Goal: Task Accomplishment & Management: Manage account settings

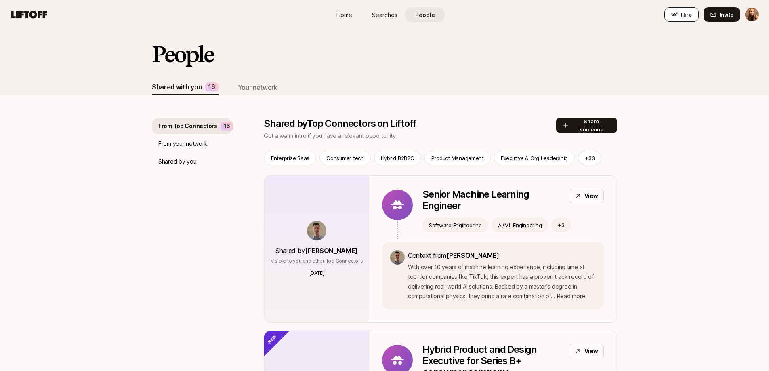
click at [685, 11] on span "Hire" at bounding box center [686, 15] width 11 height 8
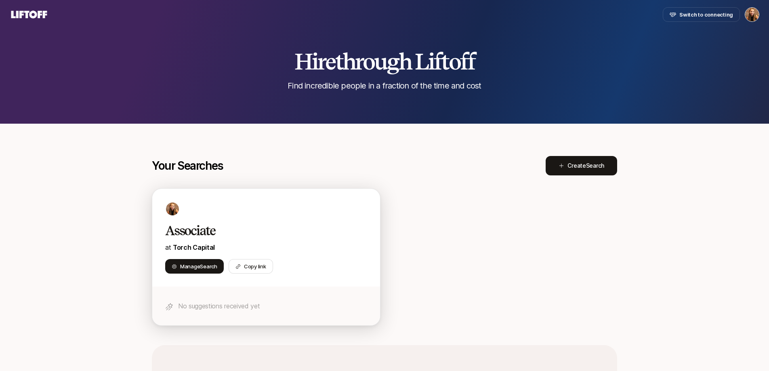
click at [258, 223] on h2 "Associate" at bounding box center [257, 231] width 185 height 16
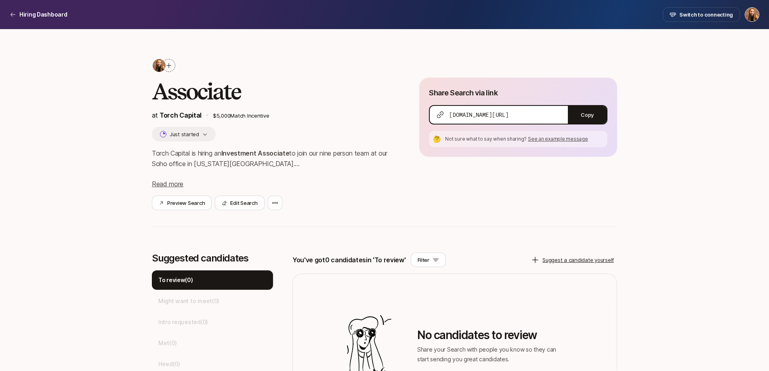
click at [170, 64] on icon at bounding box center [169, 65] width 6 height 6
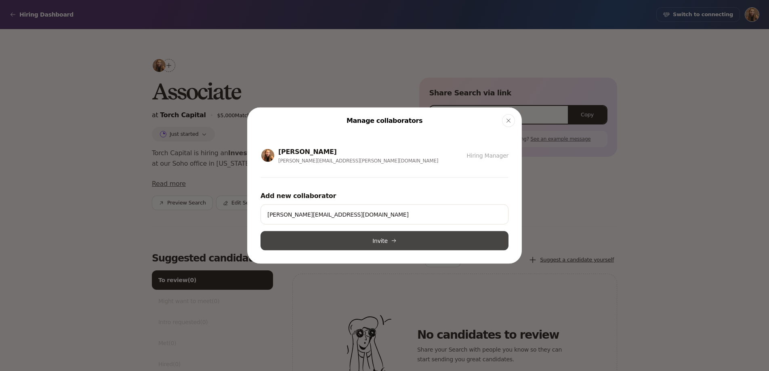
type input "[PERSON_NAME][EMAIL_ADDRESS][DOMAIN_NAME]"
click at [353, 237] on button "Invite" at bounding box center [385, 240] width 248 height 19
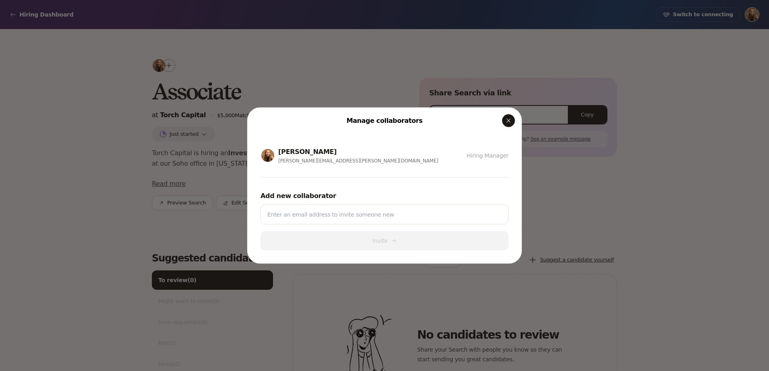
click at [508, 123] on icon "button" at bounding box center [508, 121] width 6 height 6
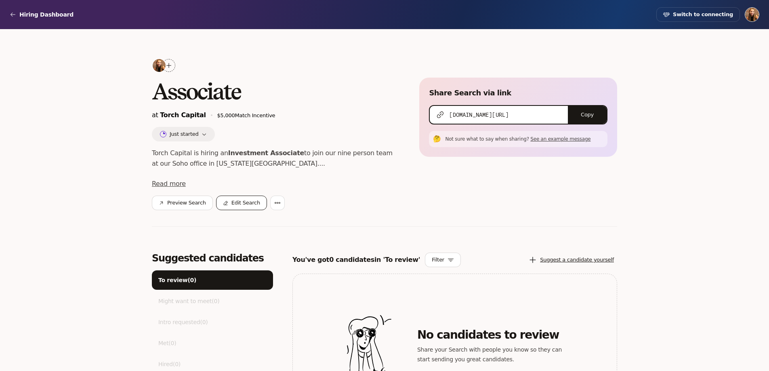
click at [234, 205] on button "Edit Search" at bounding box center [241, 203] width 51 height 15
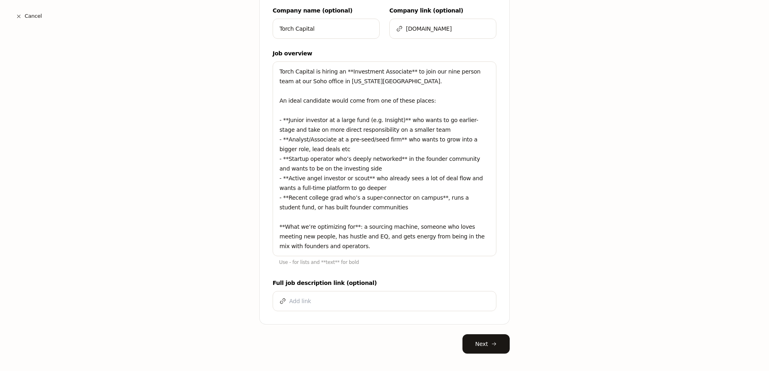
scroll to position [261, 0]
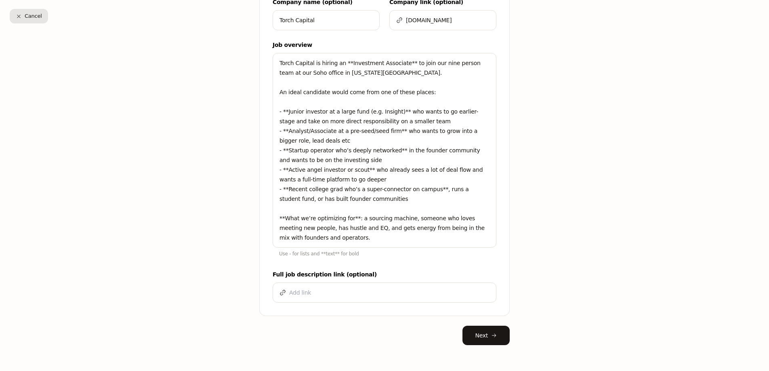
click at [23, 16] on button "Cancel" at bounding box center [29, 16] width 38 height 15
type textarea "x"
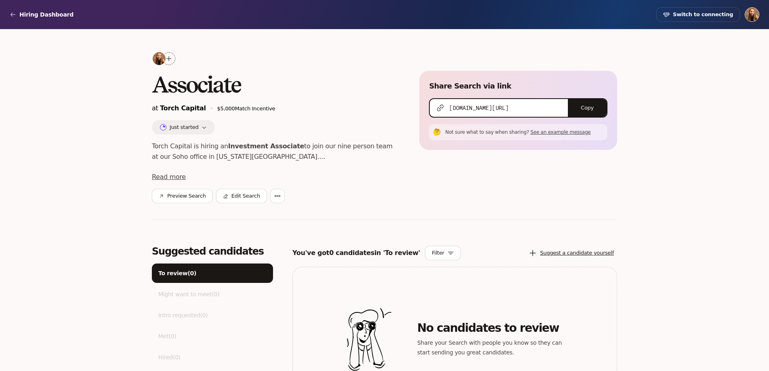
scroll to position [0, 0]
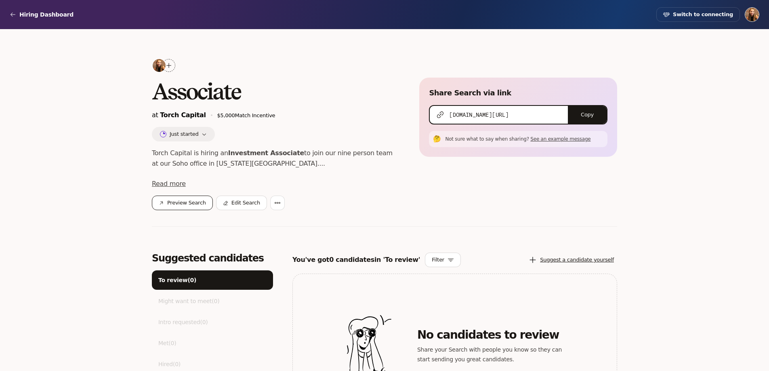
click at [176, 206] on button "Preview Search" at bounding box center [182, 203] width 61 height 15
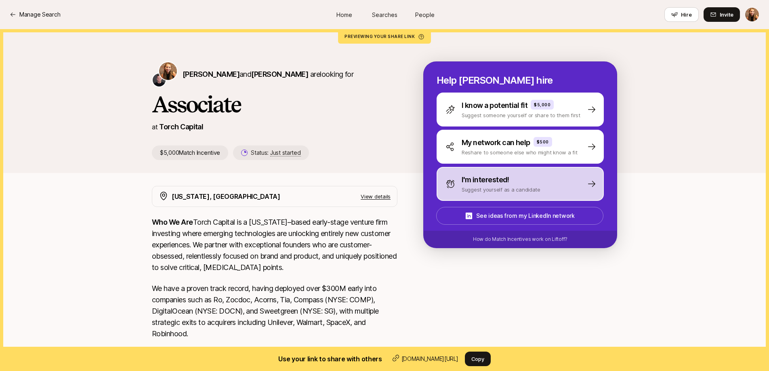
click at [512, 176] on div "I'm interested!" at bounding box center [501, 179] width 79 height 11
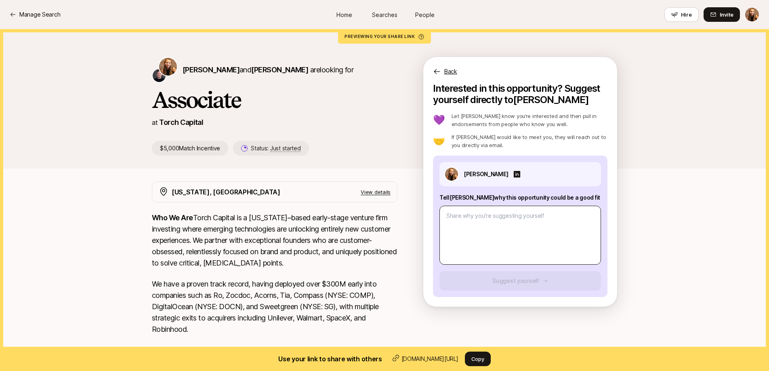
scroll to position [1, 0]
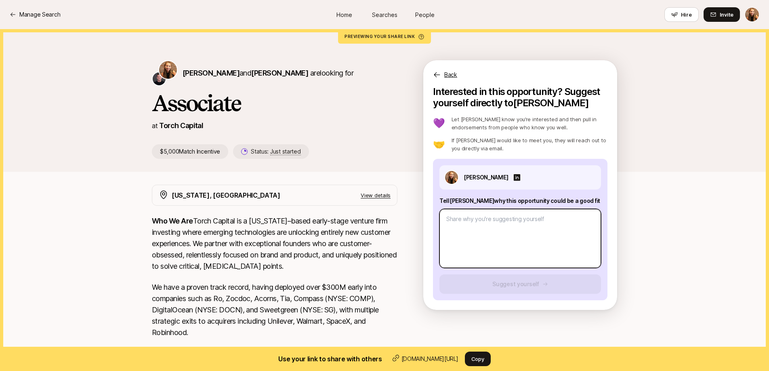
click at [516, 221] on textarea at bounding box center [520, 238] width 162 height 59
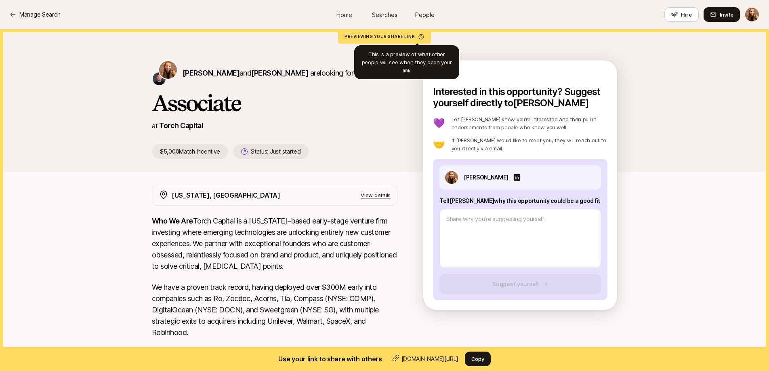
click at [392, 38] on p "Previewing your share link" at bounding box center [385, 36] width 80 height 5
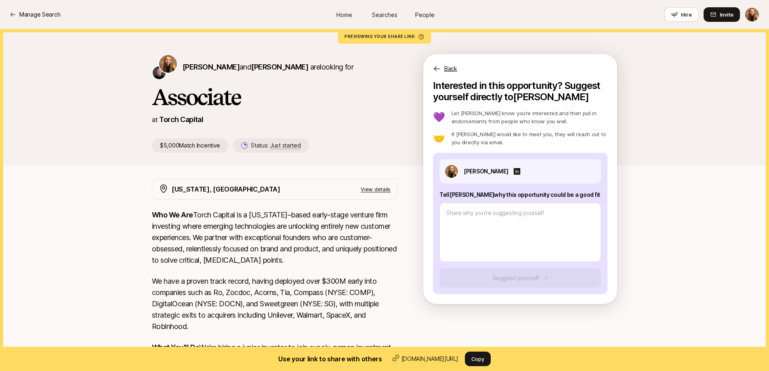
scroll to position [0, 0]
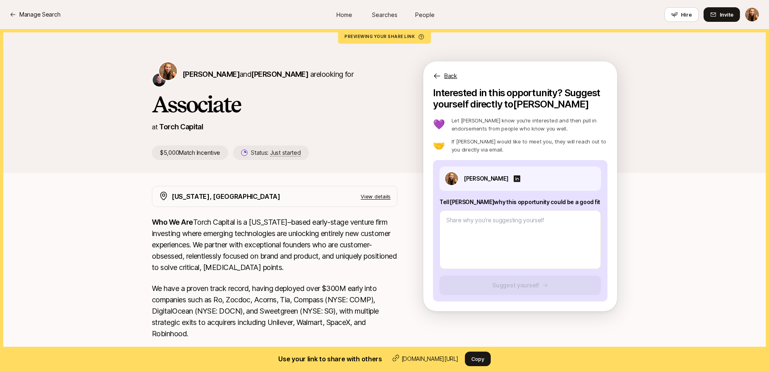
click at [434, 74] on icon at bounding box center [437, 76] width 8 height 8
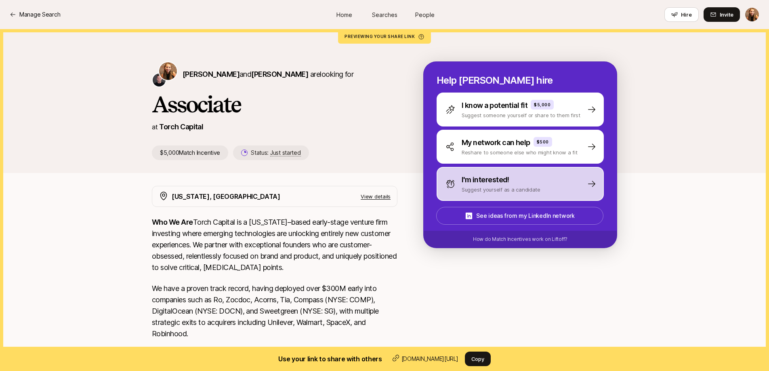
click at [516, 183] on div "I'm interested!" at bounding box center [501, 179] width 79 height 11
type textarea "x"
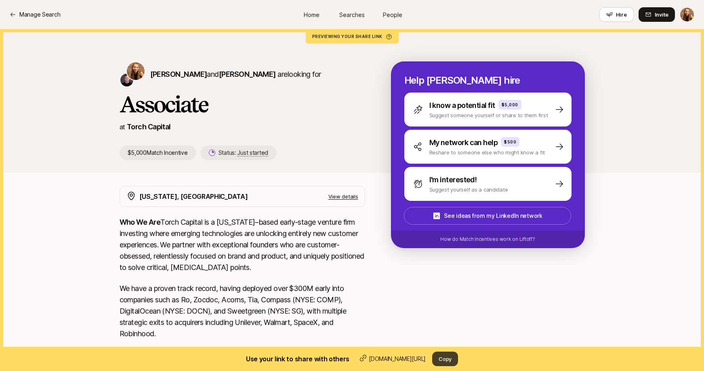
click at [443, 359] on button "Copy" at bounding box center [445, 358] width 26 height 15
click at [618, 11] on span "Hire" at bounding box center [621, 15] width 11 height 8
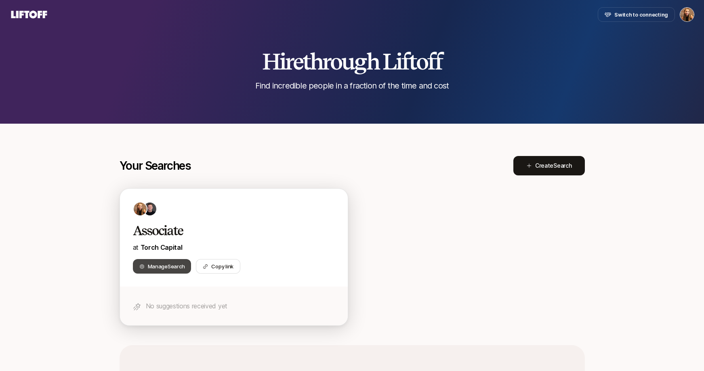
click at [166, 264] on span "Manage Search" at bounding box center [166, 266] width 37 height 8
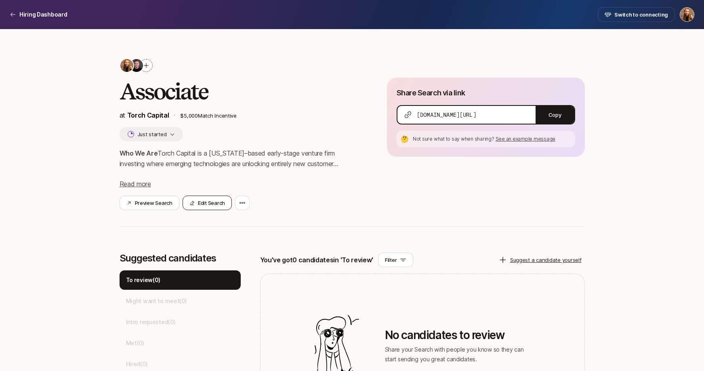
click at [205, 210] on button "Edit Search" at bounding box center [207, 203] width 49 height 15
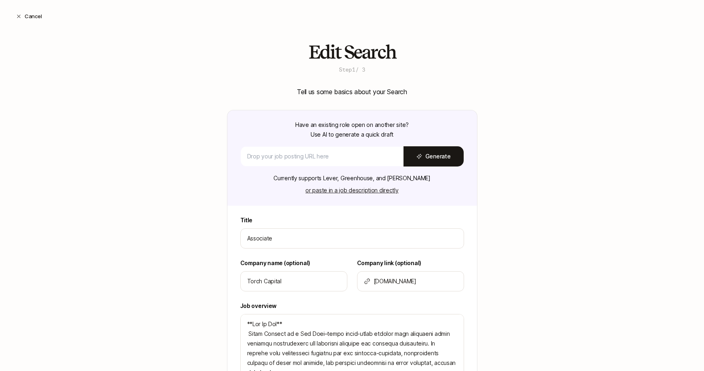
type textarea "x"
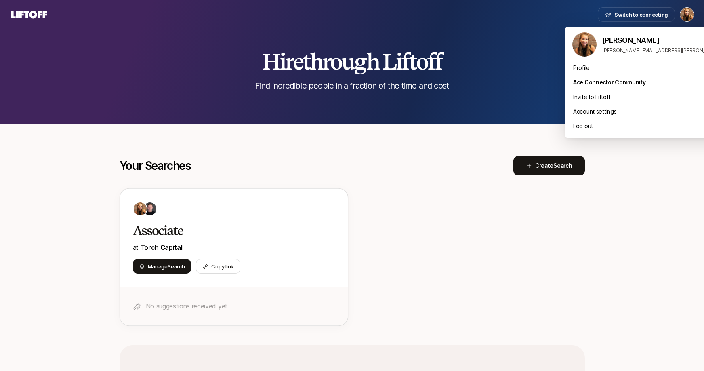
click at [686, 19] on html "Switch to connecting Hire through Liftoff Find incredible people in a fraction …" at bounding box center [352, 185] width 704 height 371
click at [612, 65] on link "Profile" at bounding box center [665, 68] width 184 height 10
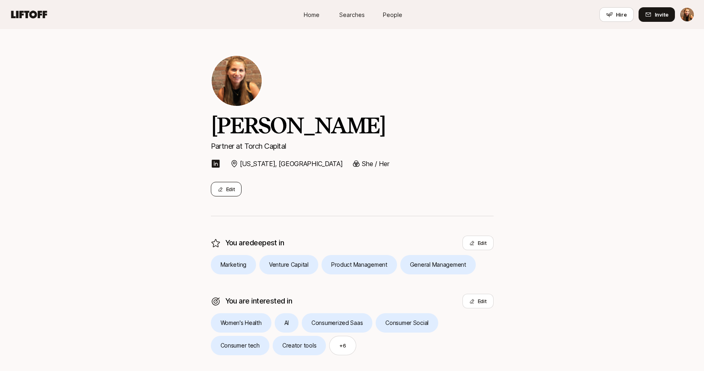
click at [231, 190] on button "Edit" at bounding box center [226, 189] width 31 height 15
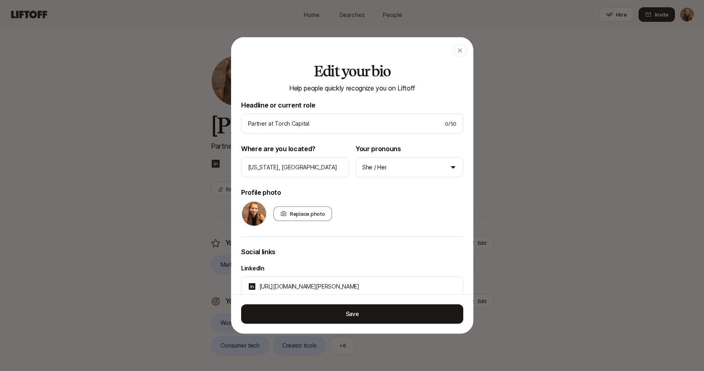
scroll to position [46, 0]
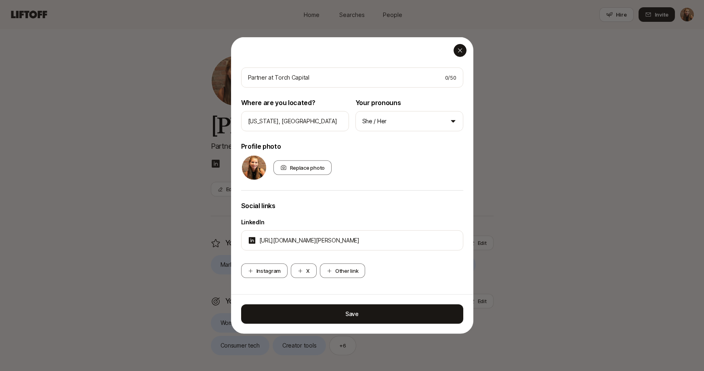
click at [460, 55] on div "button" at bounding box center [460, 50] width 13 height 13
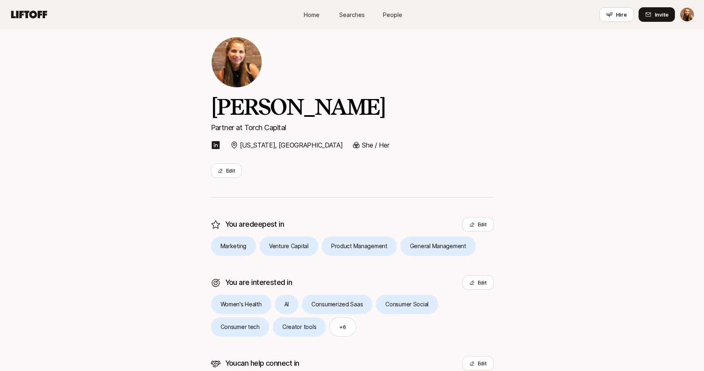
scroll to position [0, 0]
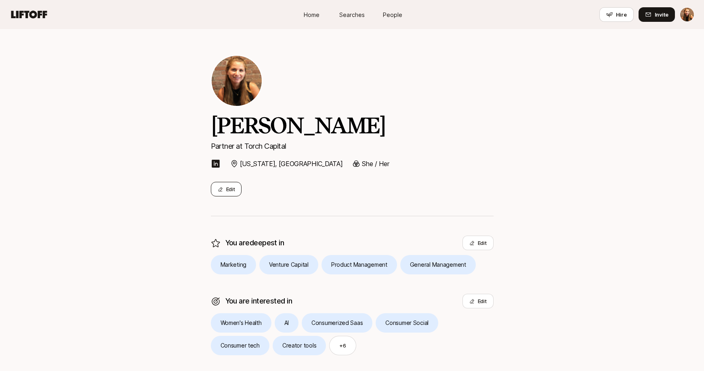
click at [230, 189] on button "Edit" at bounding box center [226, 189] width 31 height 15
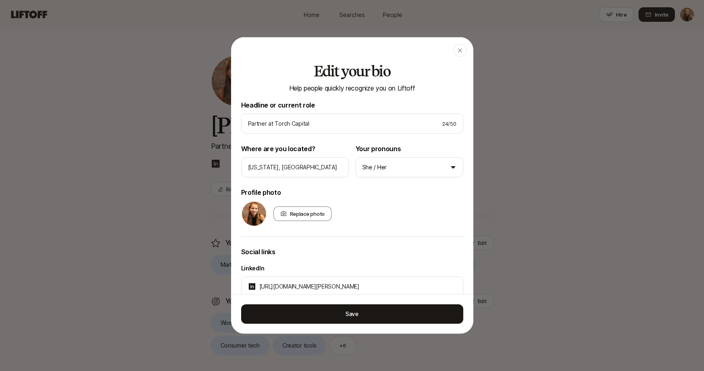
click at [332, 76] on h2 "Edit your bio" at bounding box center [352, 71] width 222 height 16
click at [255, 213] on img at bounding box center [254, 214] width 24 height 24
click at [459, 53] on div "button" at bounding box center [460, 50] width 13 height 13
